Goal: Complete application form

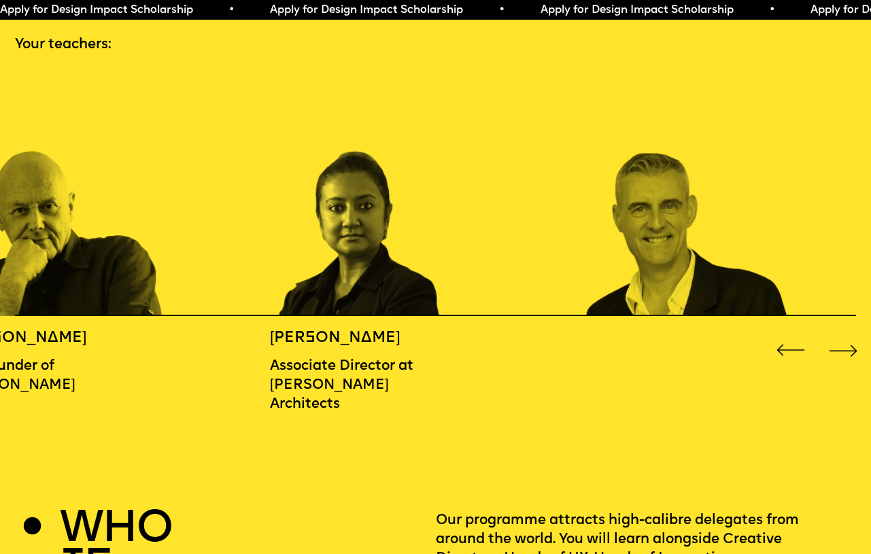
scroll to position [1301, 0]
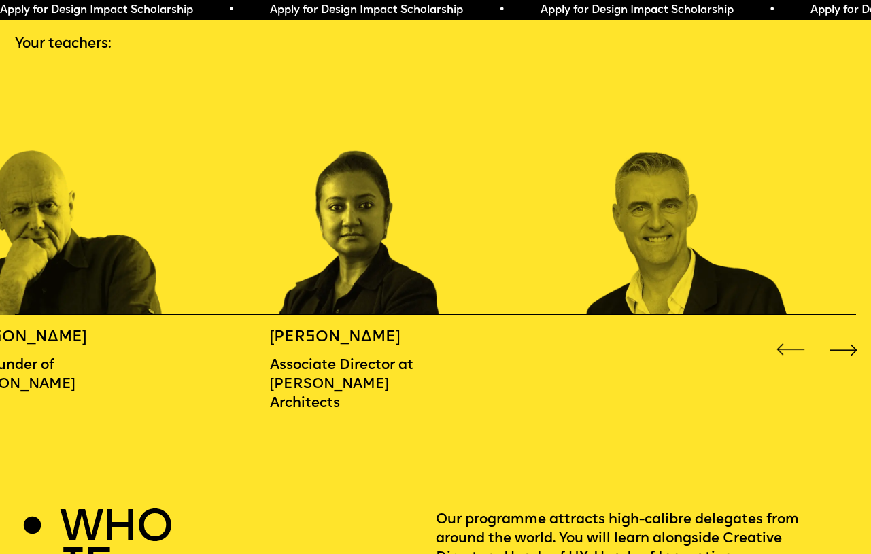
click at [854, 345] on div "Next slide" at bounding box center [843, 349] width 35 height 35
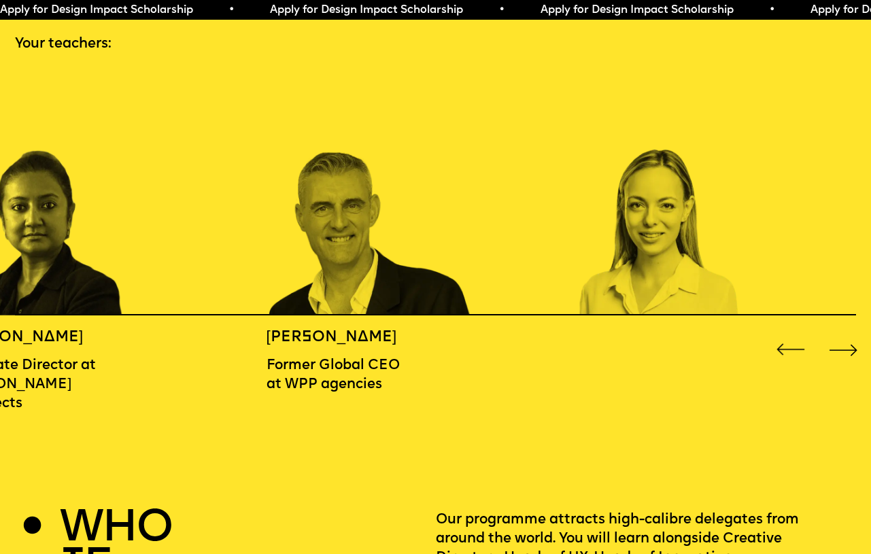
click at [854, 345] on div "Next slide" at bounding box center [843, 349] width 35 height 35
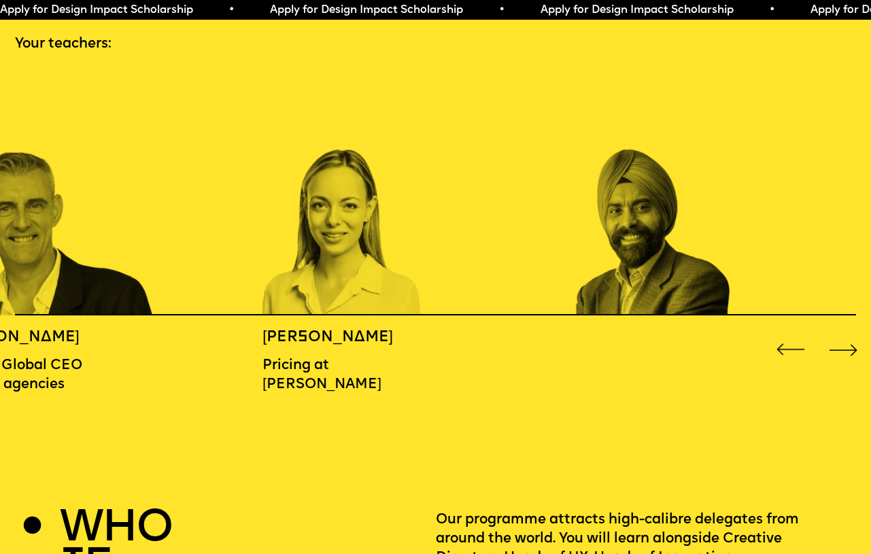
click at [854, 345] on div "Next slide" at bounding box center [843, 349] width 35 height 35
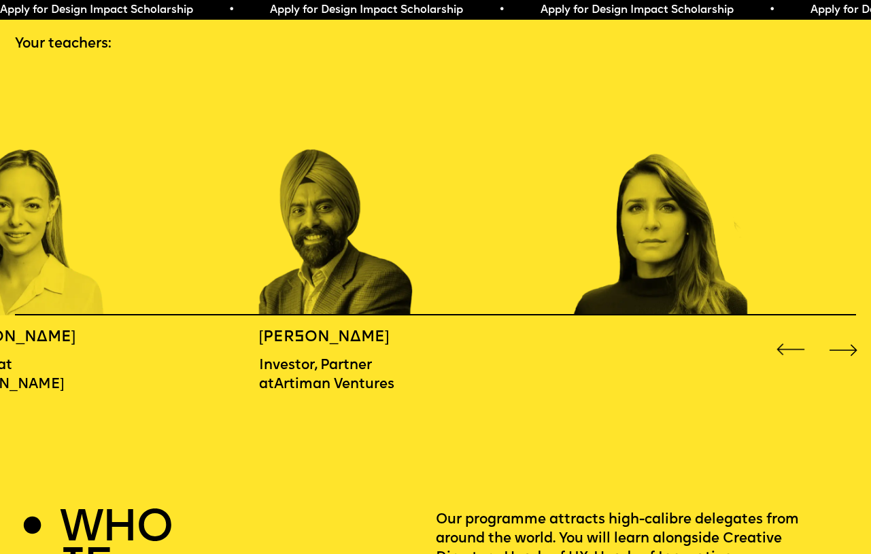
click at [854, 345] on div "Next slide" at bounding box center [843, 349] width 35 height 35
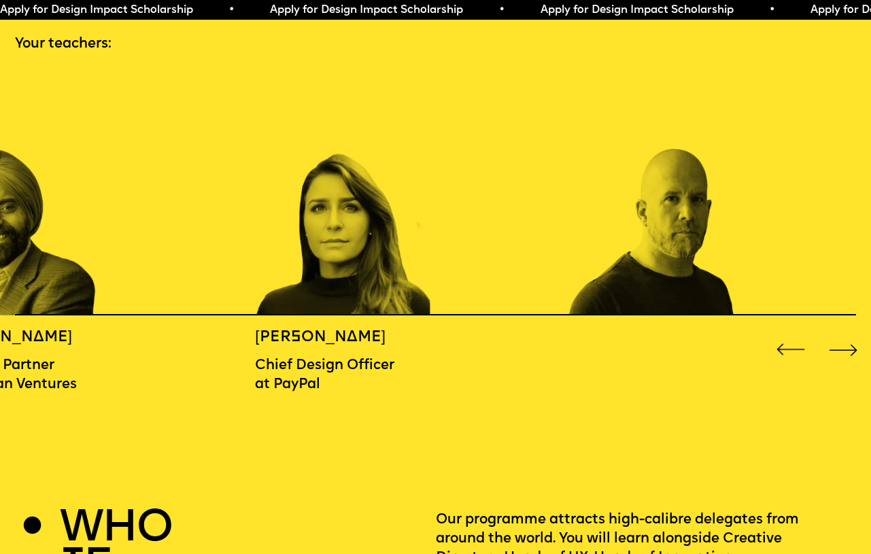
click at [854, 345] on div "Next slide" at bounding box center [843, 349] width 35 height 35
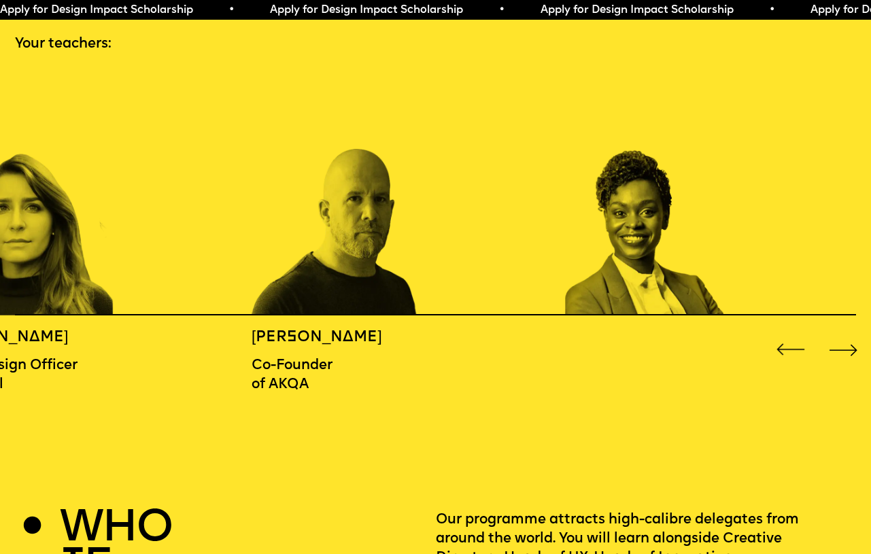
click at [854, 345] on div "Next slide" at bounding box center [843, 349] width 35 height 35
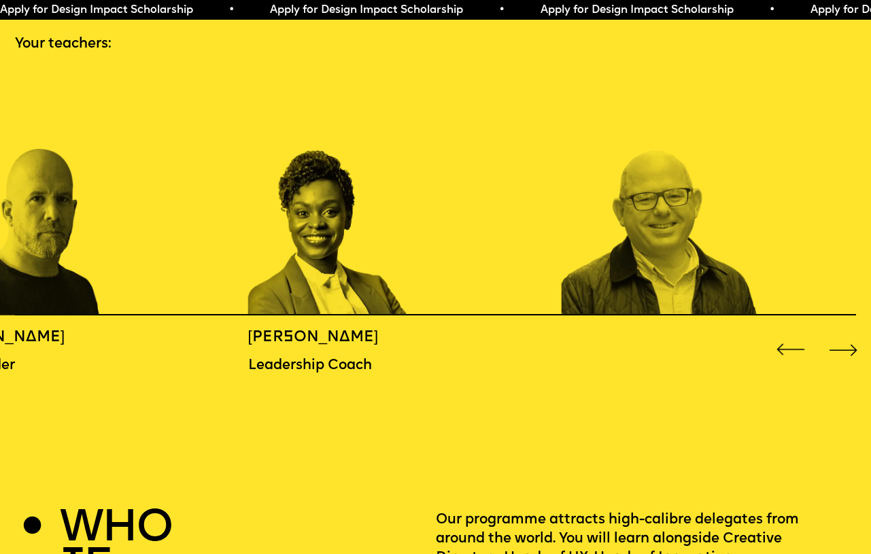
click at [854, 345] on div "Next slide" at bounding box center [843, 349] width 35 height 35
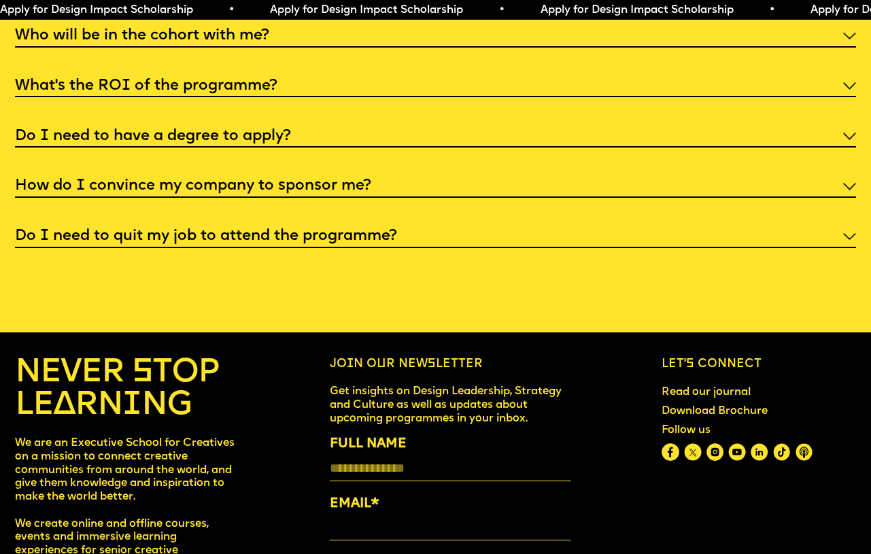
scroll to position [4661, 0]
click at [390, 33] on div "Faq I'm not a traditional designer, is this programme right for me? Though the …" at bounding box center [435, 80] width 871 height 334
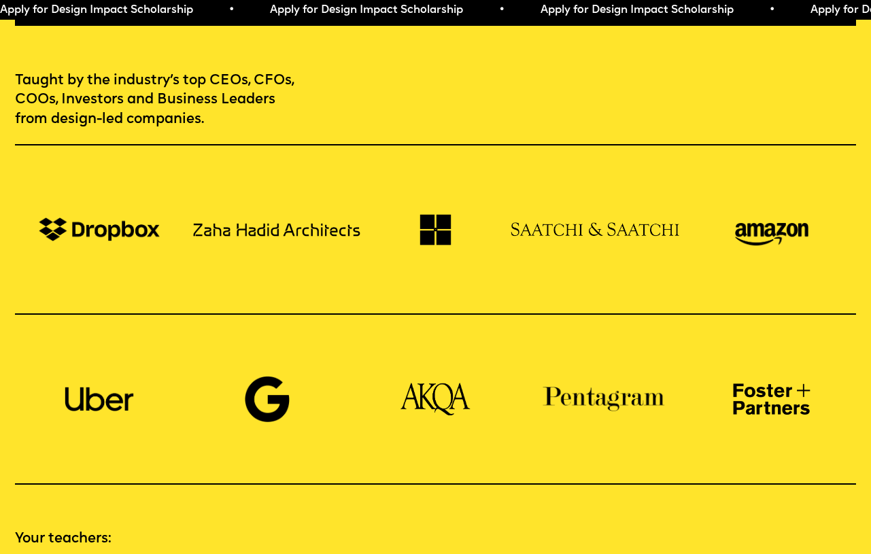
scroll to position [0, 0]
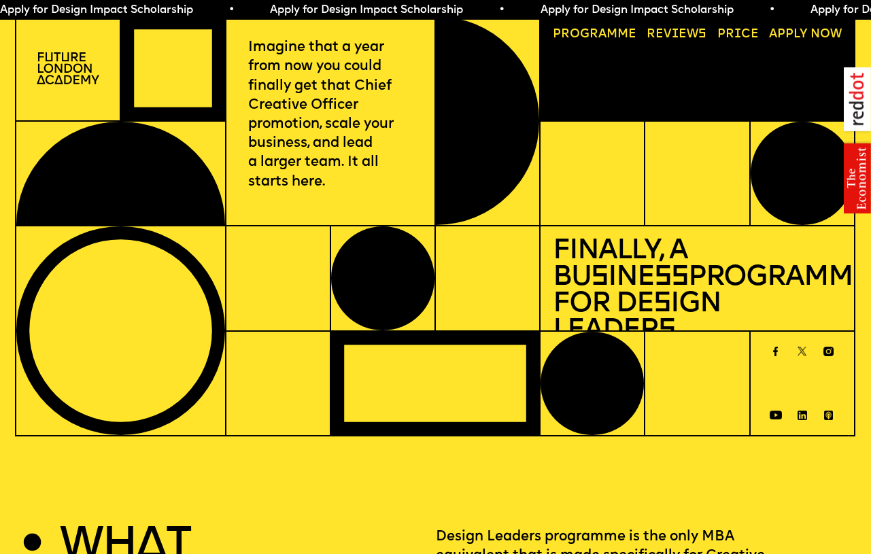
click at [609, 37] on link "Progr a mme" at bounding box center [594, 34] width 96 height 24
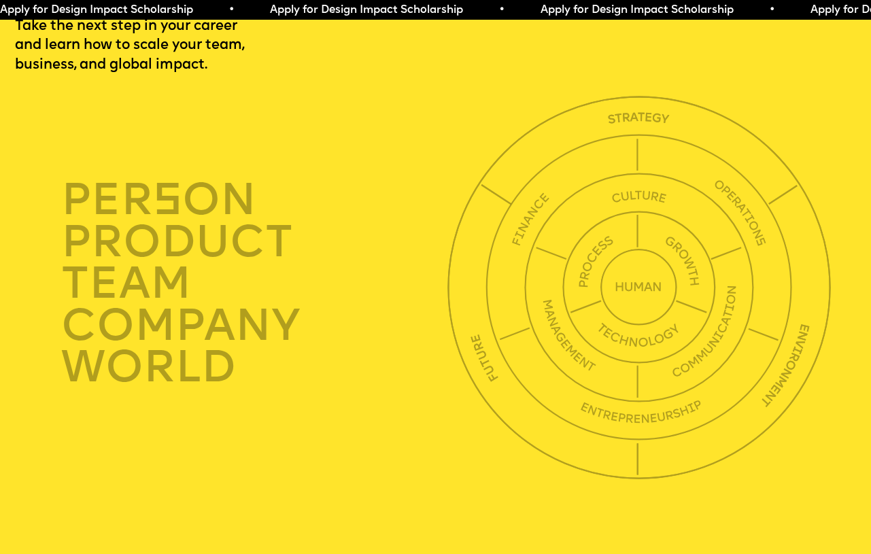
scroll to position [3034, 0]
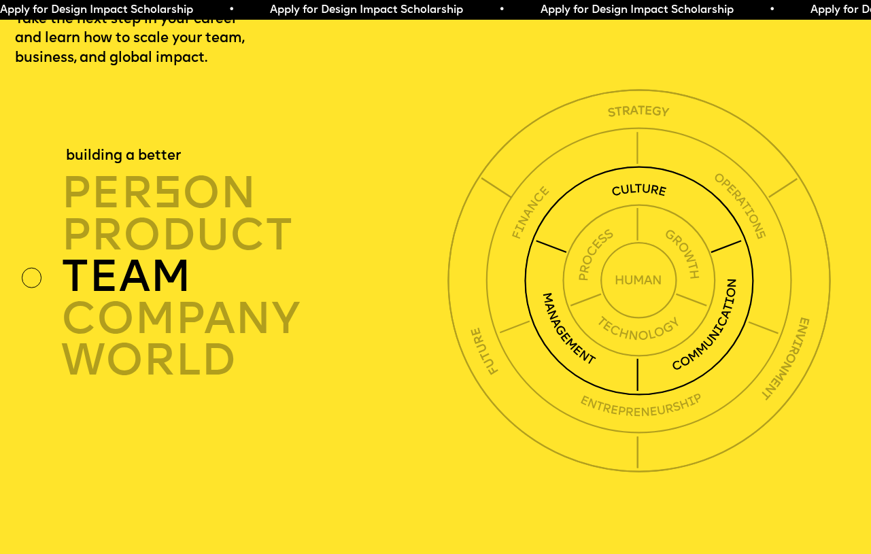
click at [646, 225] on img at bounding box center [639, 281] width 230 height 230
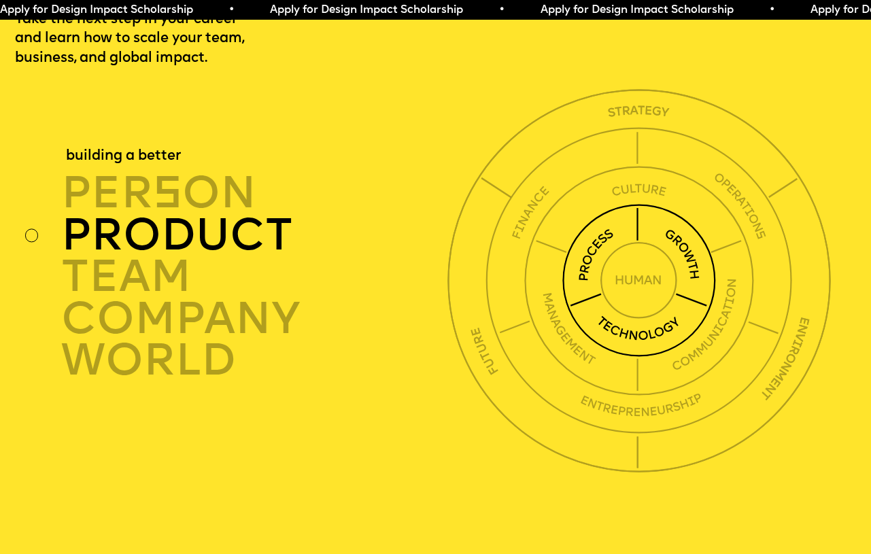
click at [642, 277] on img at bounding box center [638, 280] width 153 height 153
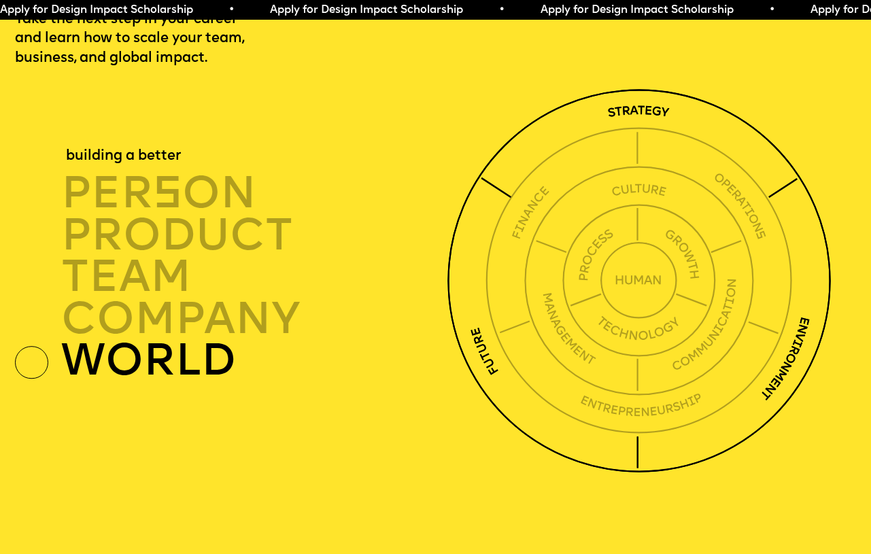
click at [648, 153] on img at bounding box center [638, 280] width 383 height 383
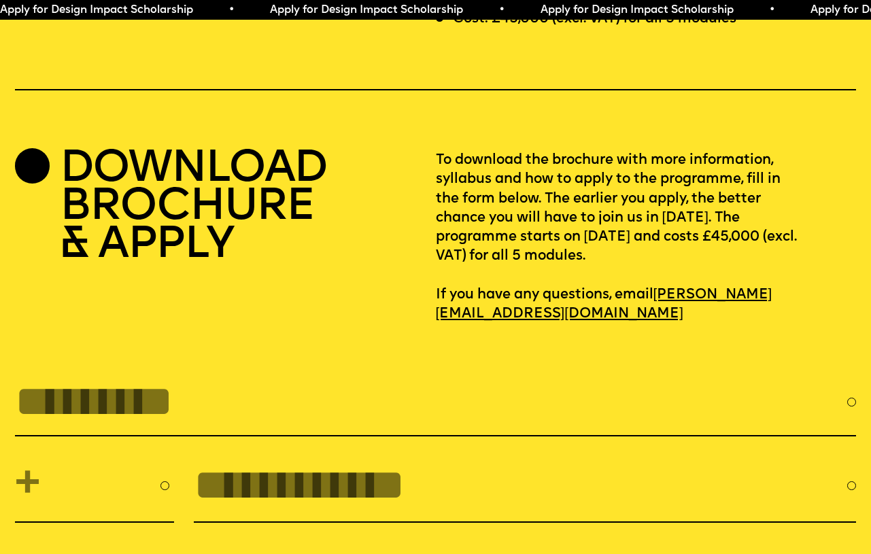
scroll to position [3718, 0]
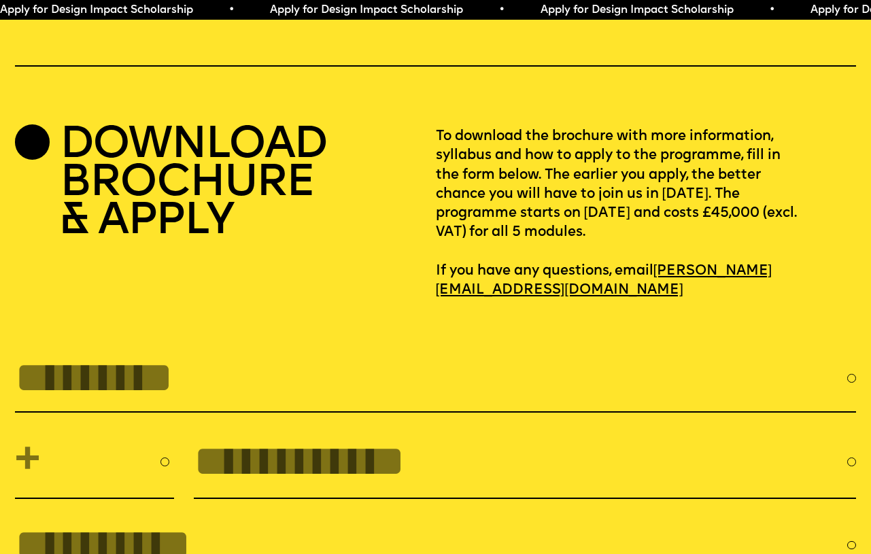
click at [170, 177] on h2 "DOWNLOAD BROCHURE & APPLY" at bounding box center [193, 184] width 267 height 114
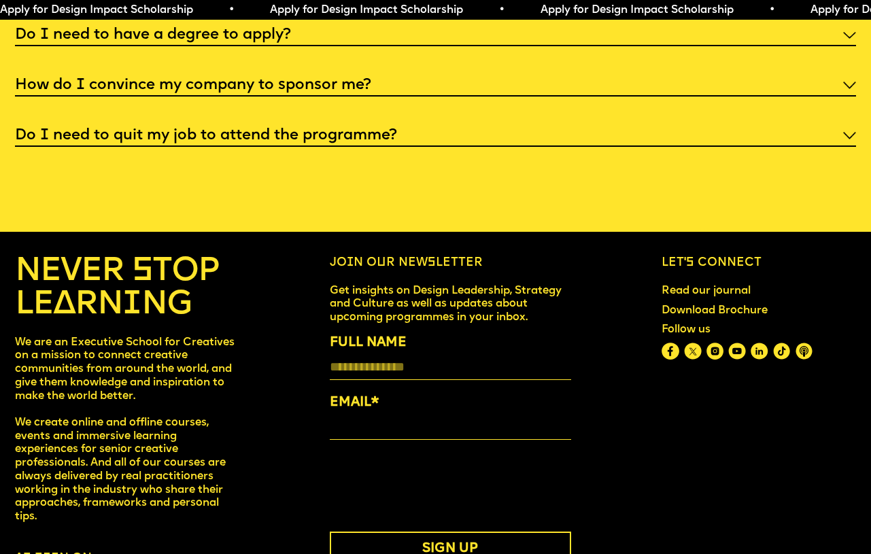
click at [243, 143] on h5 "Do I need to quit my job to attend the programme?" at bounding box center [206, 136] width 382 height 14
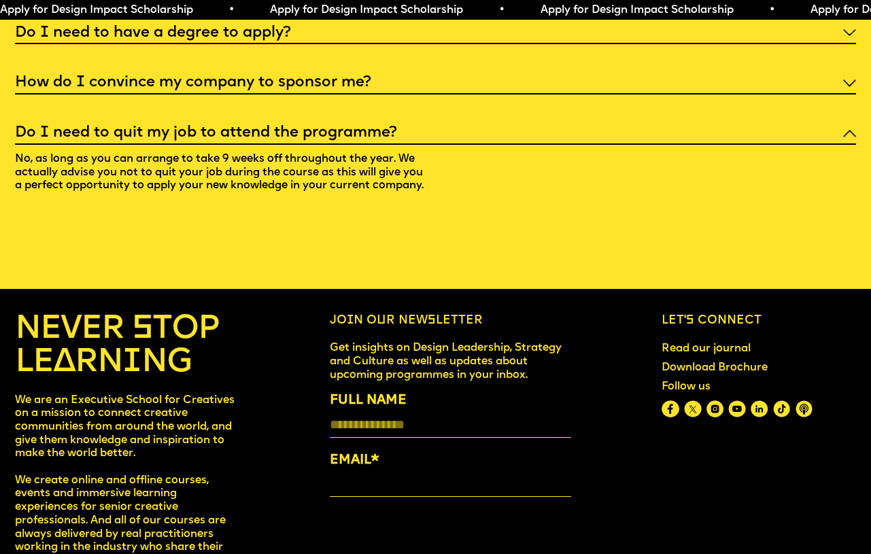
scroll to position [4761, 0]
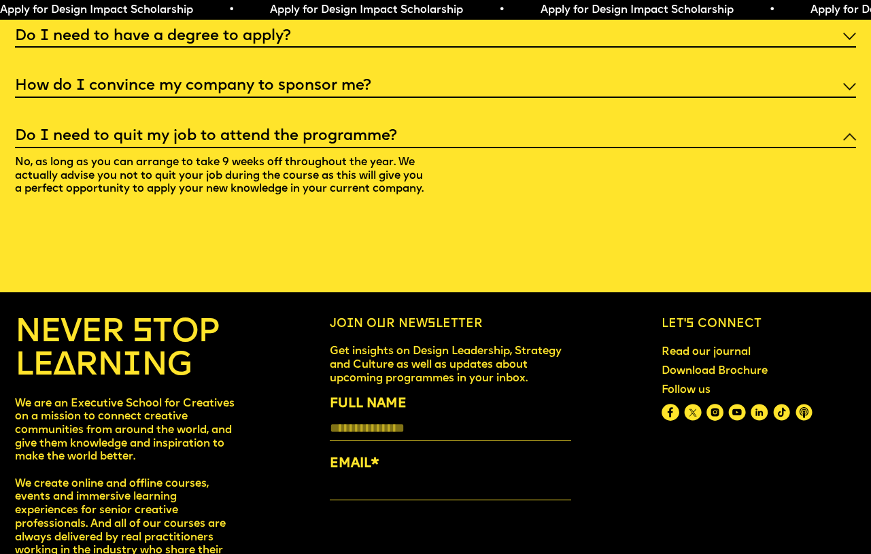
click at [248, 93] on h5 "How do I convince my company to sponsor me?" at bounding box center [193, 87] width 356 height 14
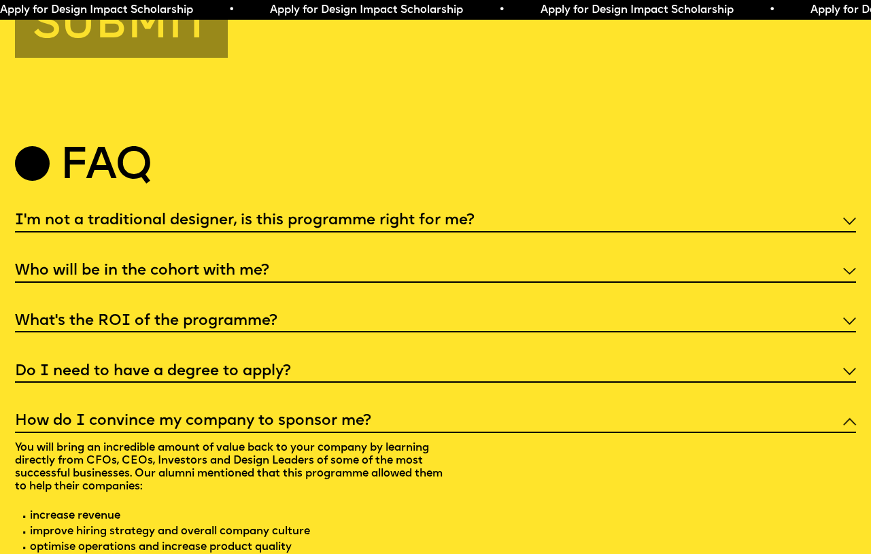
scroll to position [4434, 0]
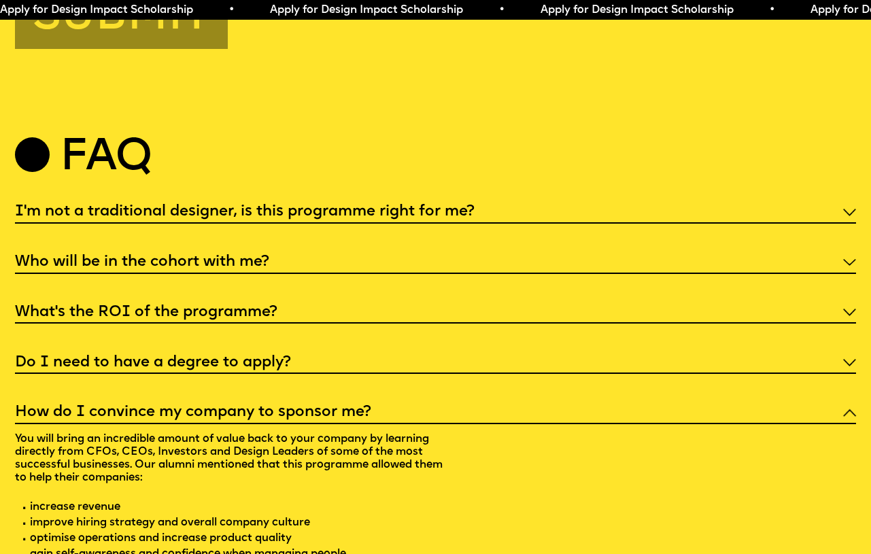
click at [254, 269] on h5 "Who will be in the cohort with me?" at bounding box center [142, 263] width 254 height 14
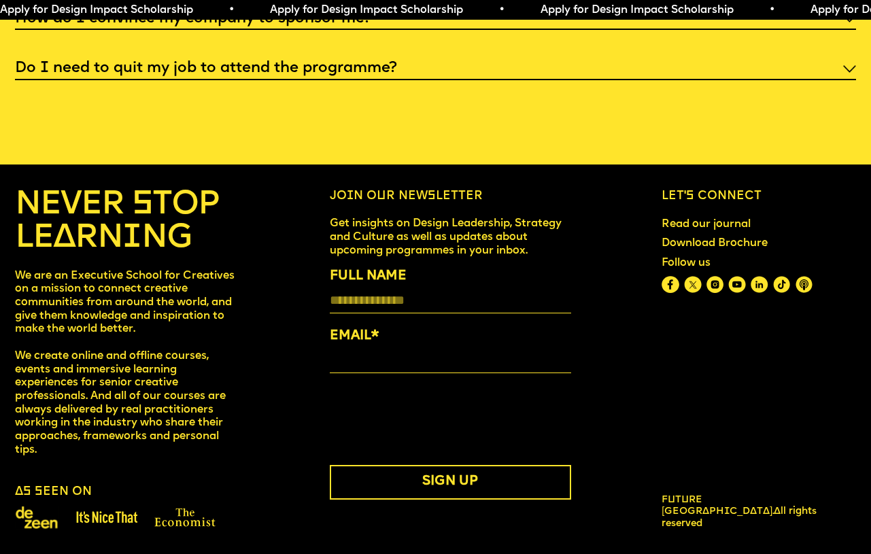
scroll to position [4998, 0]
click at [729, 238] on link "Download Brochure" at bounding box center [714, 244] width 118 height 25
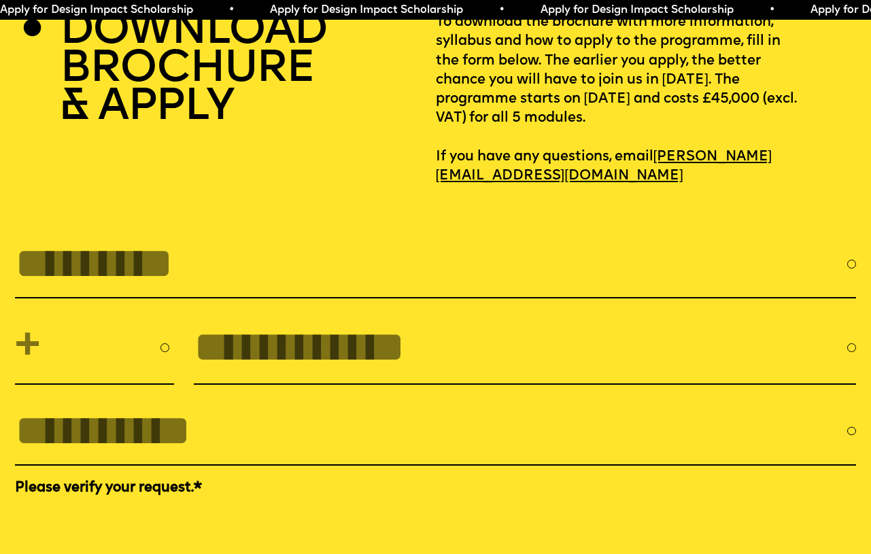
scroll to position [3827, 0]
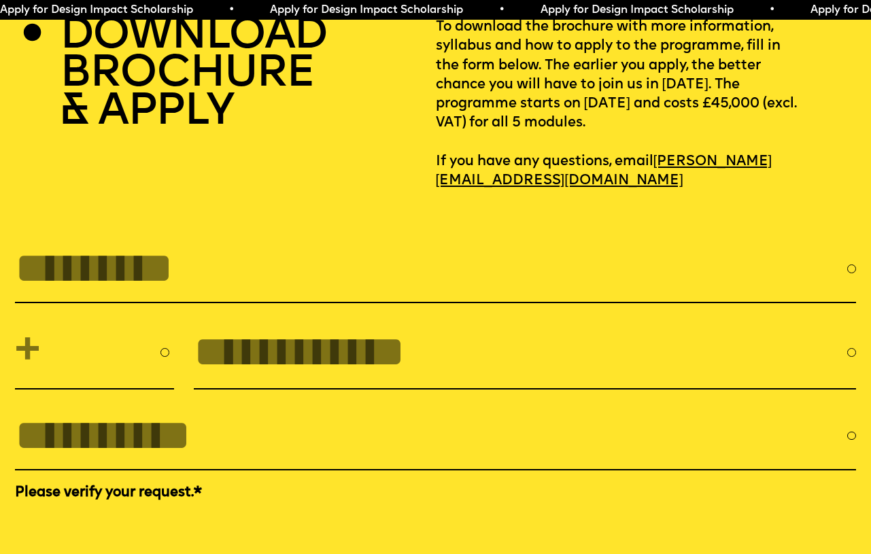
click at [54, 293] on input "FULL NAME" at bounding box center [431, 268] width 832 height 49
type input "**********"
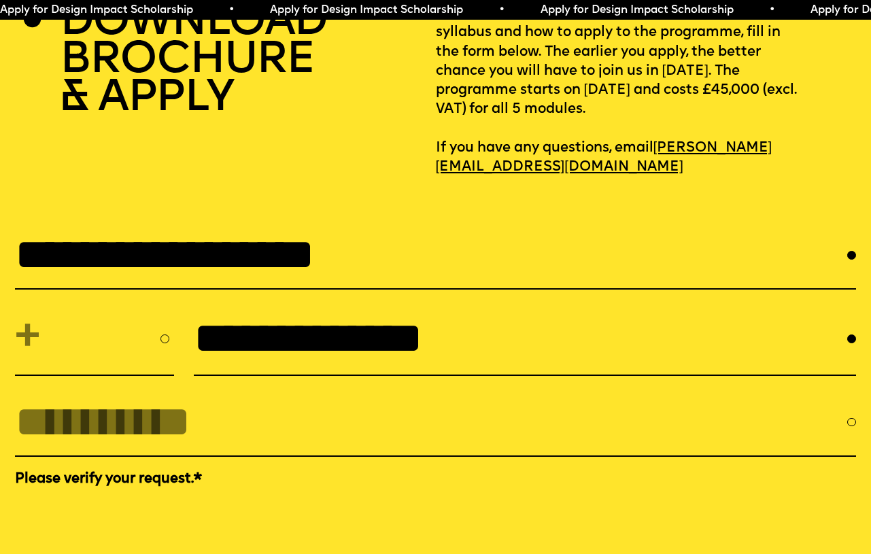
scroll to position [3914, 0]
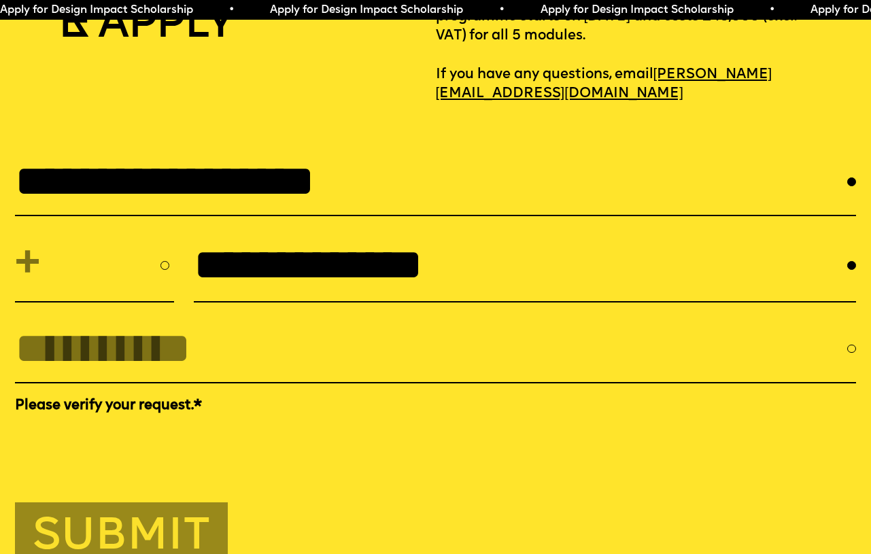
drag, startPoint x: 179, startPoint y: 317, endPoint x: 161, endPoint y: 308, distance: 19.8
click at [170, 302] on div "**********" at bounding box center [435, 265] width 841 height 73
type input "**********"
click at [42, 292] on select "**********" at bounding box center [94, 265] width 158 height 54
select select "***"
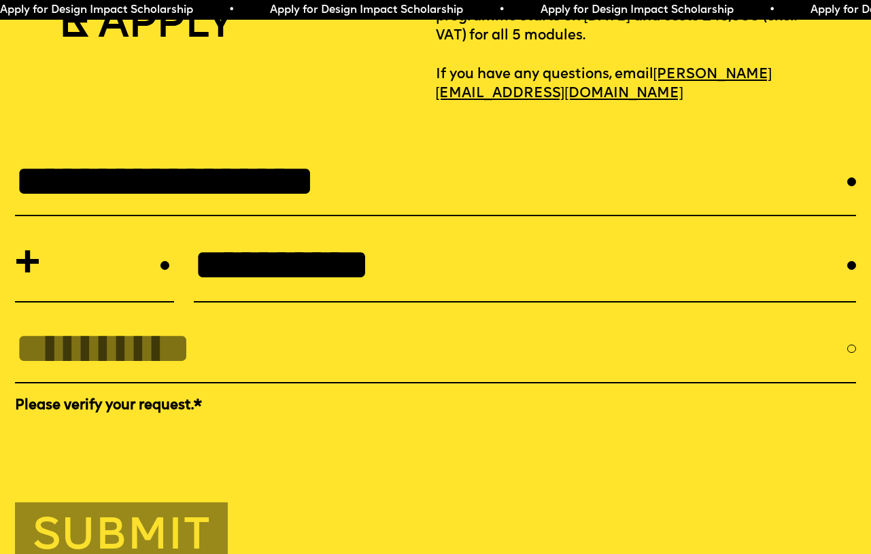
click at [15, 291] on select "**********" at bounding box center [94, 265] width 158 height 54
click at [222, 373] on input "EMAIL *" at bounding box center [431, 348] width 832 height 49
type input "**********"
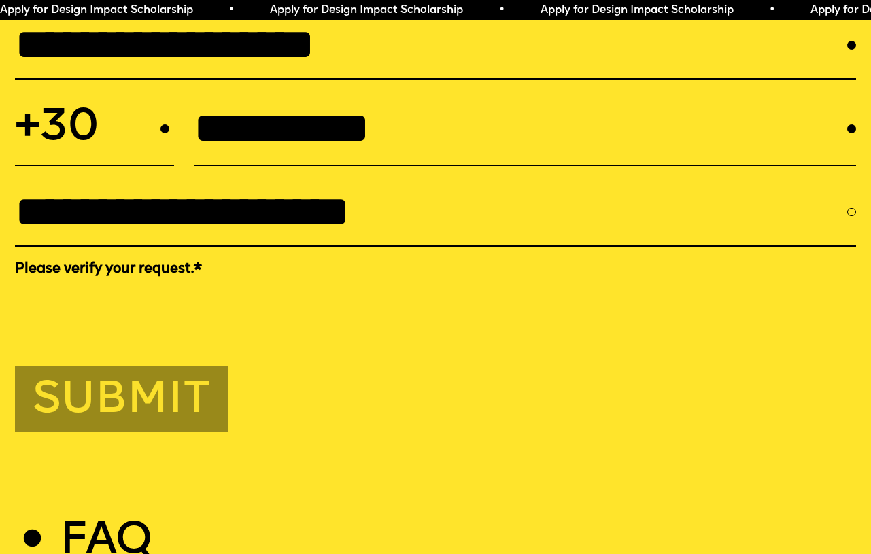
scroll to position [4129, 0]
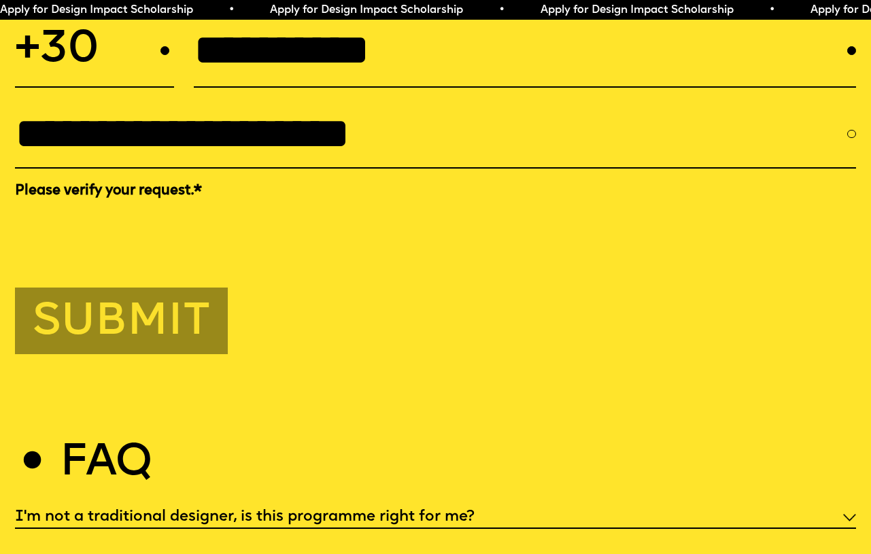
click at [134, 354] on button "Submit" at bounding box center [121, 320] width 213 height 67
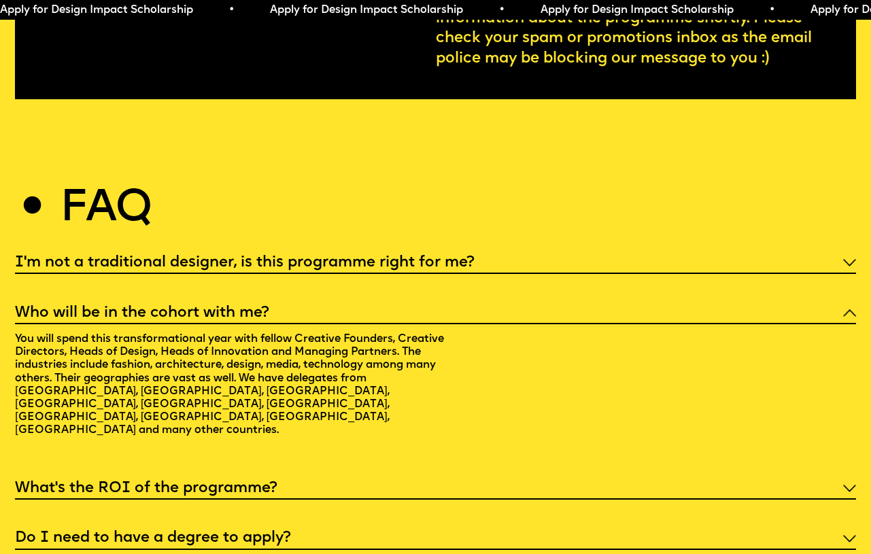
scroll to position [4001, 0]
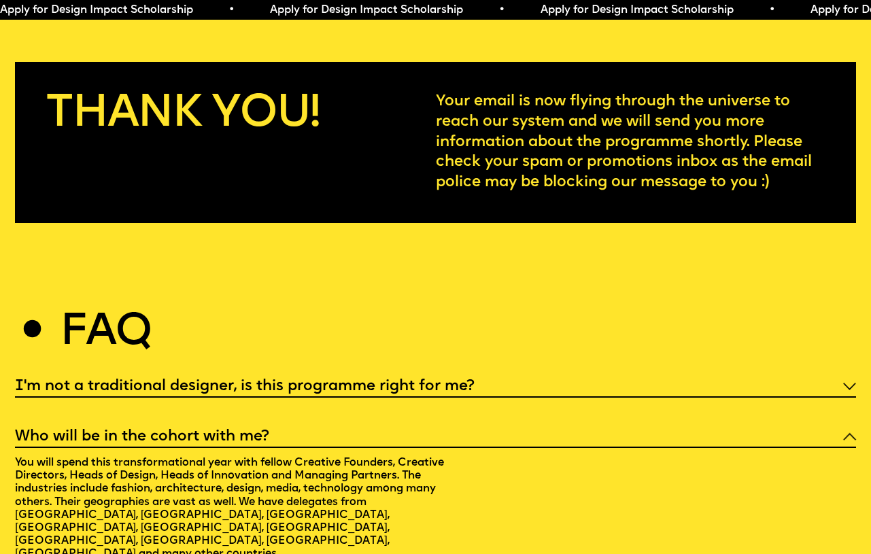
click at [264, 7] on span "Apply for Design Impact Scholarship • Apply for Design Impact Scholarship • App…" at bounding box center [674, 10] width 1350 height 11
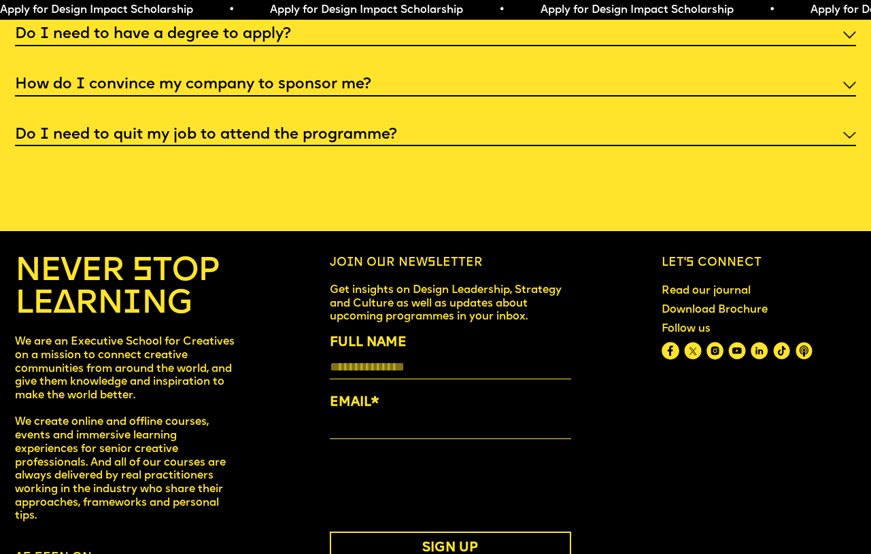
scroll to position [4548, 0]
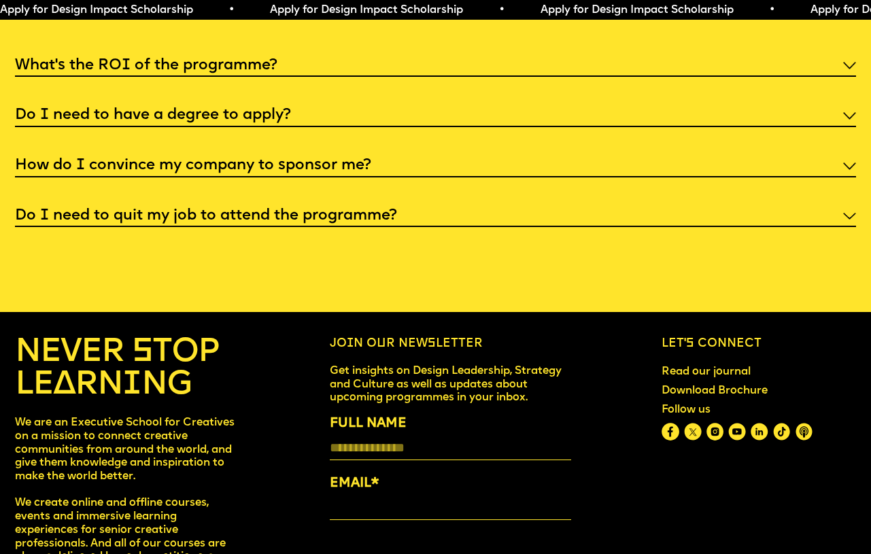
click at [211, 122] on h5 "Do I need to have a degree to apply?" at bounding box center [153, 116] width 276 height 14
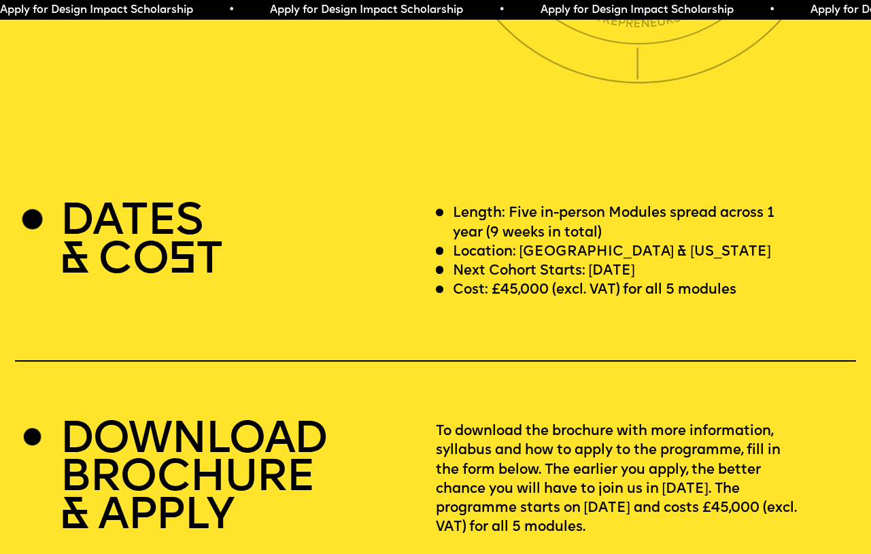
scroll to position [0, 0]
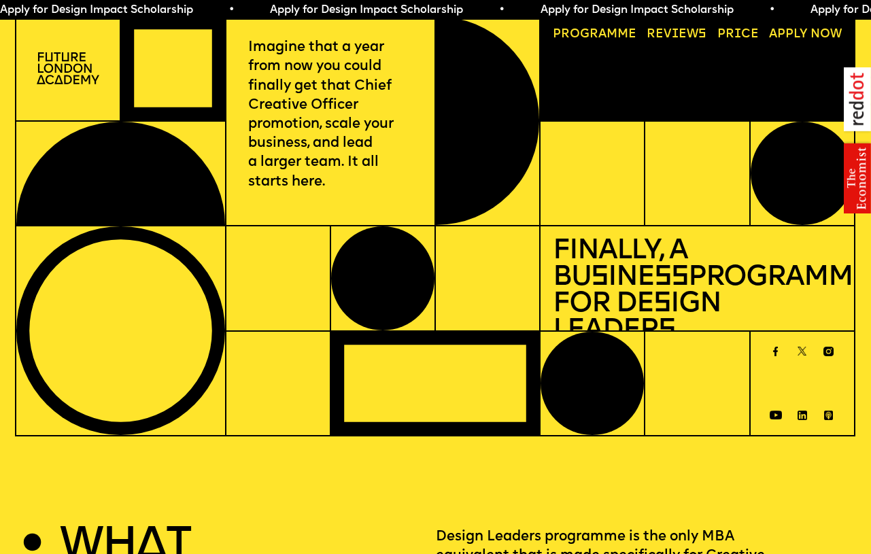
click at [72, 69] on img at bounding box center [68, 68] width 63 height 32
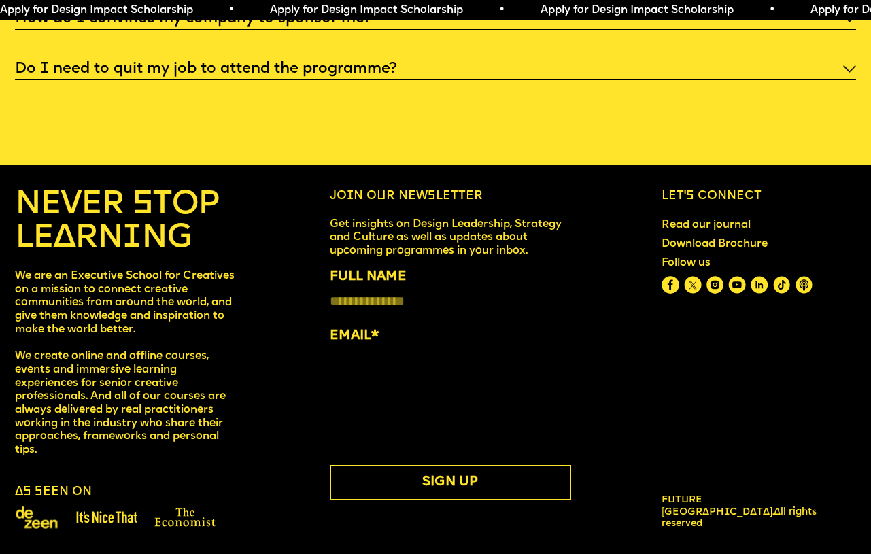
scroll to position [4676, 0]
